Goal: Browse casually

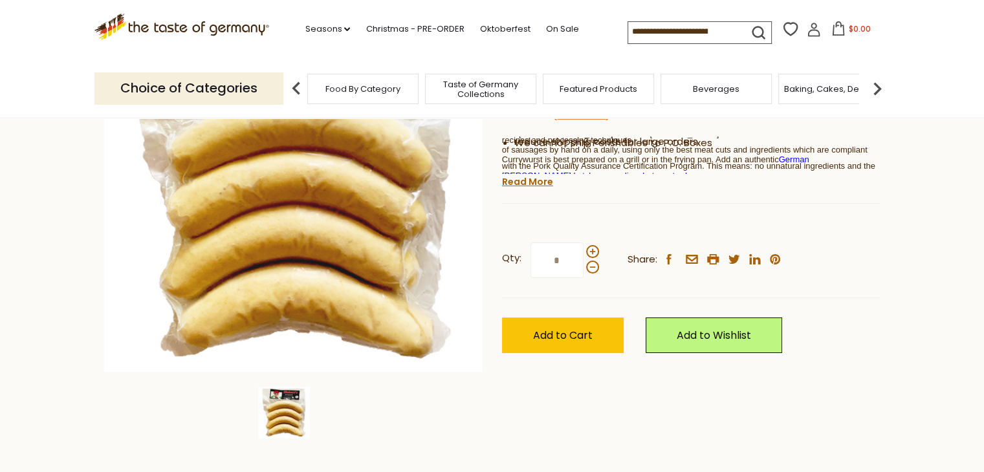
scroll to position [191, 0]
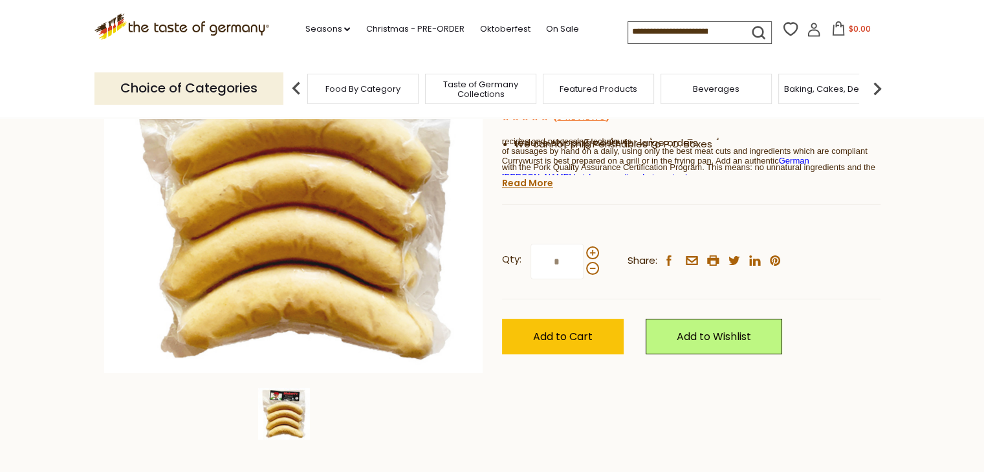
click at [295, 89] on img at bounding box center [296, 89] width 26 height 26
click at [458, 90] on span "Taste of Germany Collections" at bounding box center [481, 89] width 104 height 19
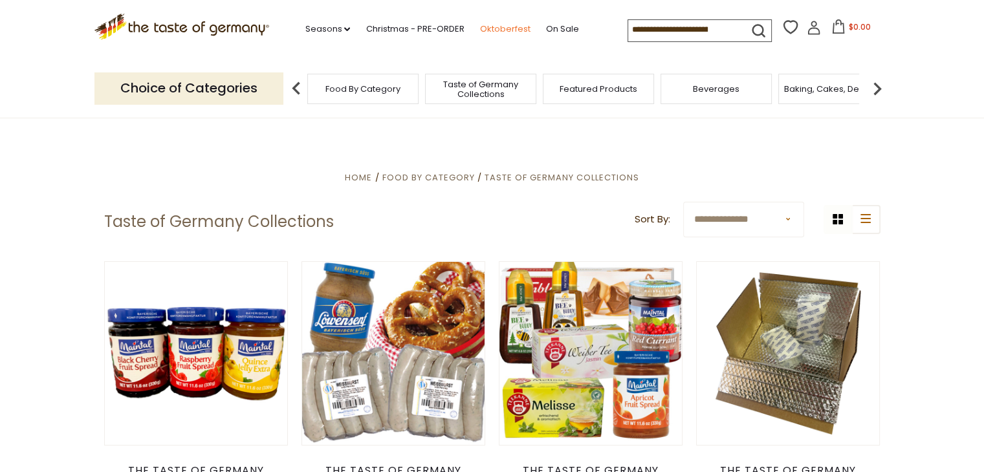
click at [502, 29] on link "Oktoberfest" at bounding box center [504, 29] width 50 height 14
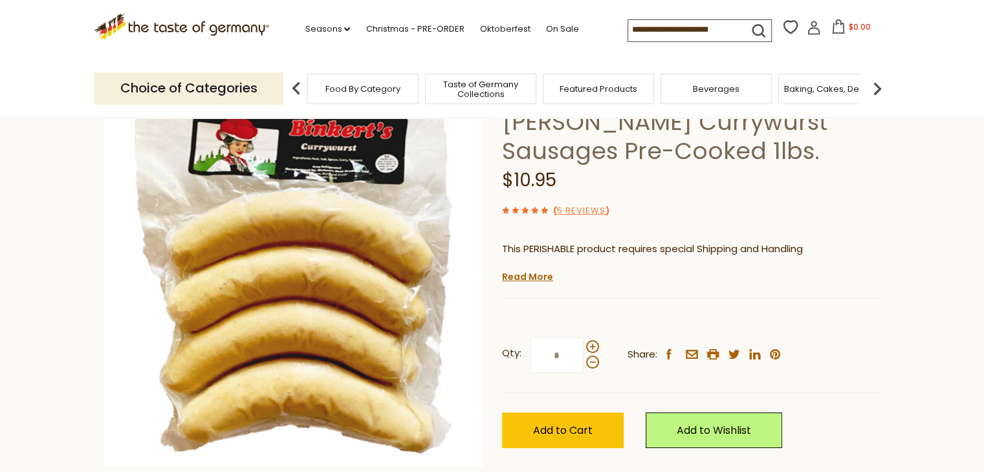
scroll to position [25, 0]
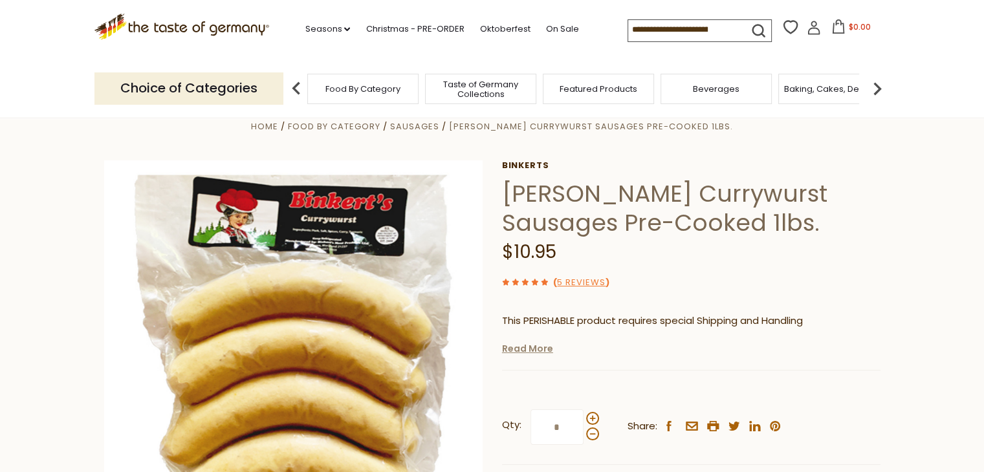
click at [525, 350] on link "Read More" at bounding box center [527, 348] width 51 height 13
